Goal: Check status: Check status

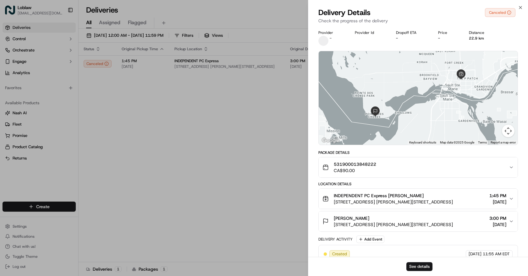
scroll to position [25, 0]
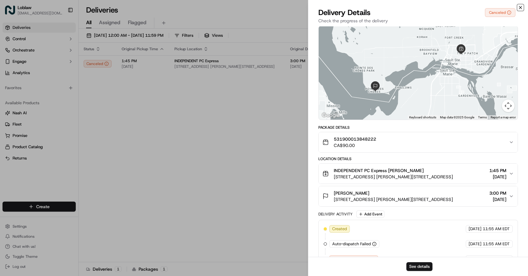
click at [519, 9] on icon "button" at bounding box center [520, 7] width 5 height 5
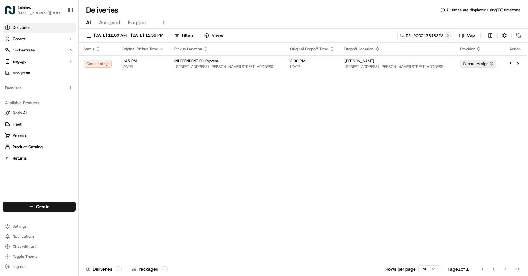
click at [448, 36] on button at bounding box center [448, 35] width 6 height 6
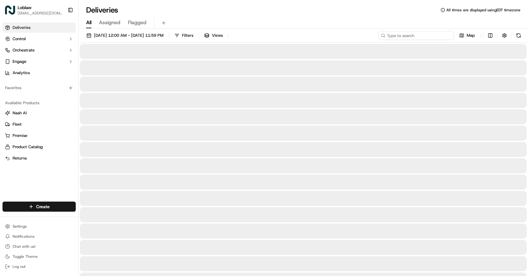
click at [441, 36] on input at bounding box center [415, 35] width 75 height 9
paste input "531900013850161"
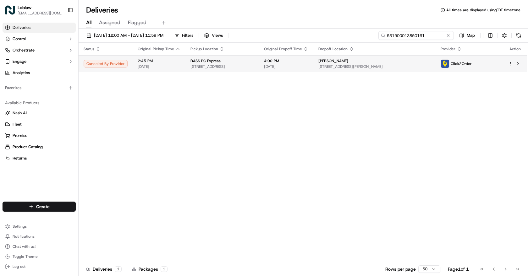
type input "531900013850161"
click at [347, 59] on td "[PERSON_NAME] [STREET_ADDRESS][PERSON_NAME]" at bounding box center [374, 63] width 123 height 17
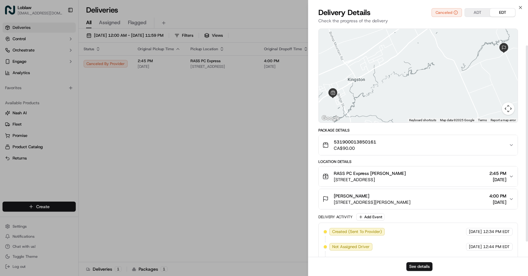
scroll to position [40, 0]
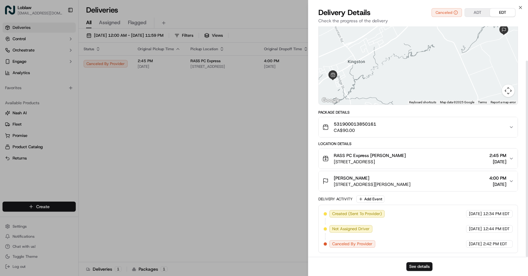
drag, startPoint x: 484, startPoint y: 216, endPoint x: 479, endPoint y: 230, distance: 15.2
